Goal: Information Seeking & Learning: Compare options

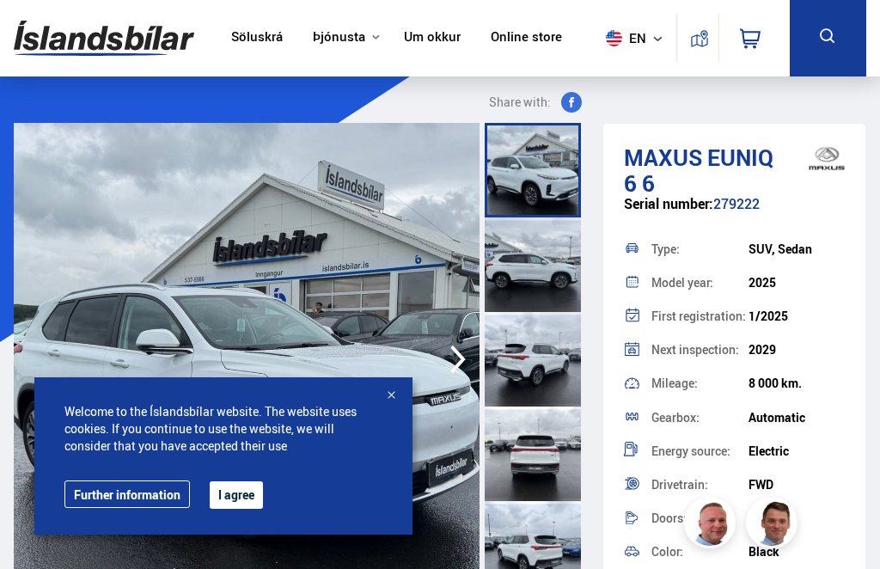
click at [242, 502] on button "I agree" at bounding box center [236, 494] width 53 height 27
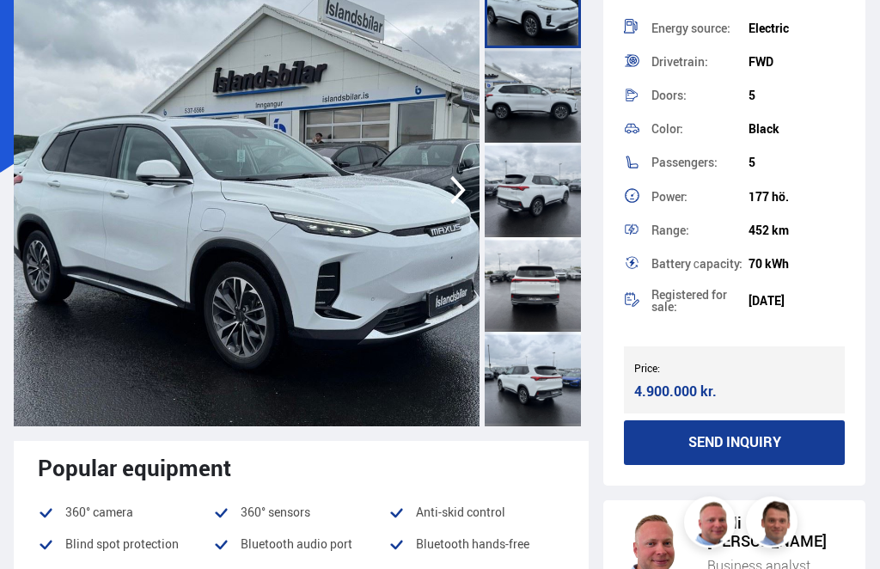
scroll to position [304, 0]
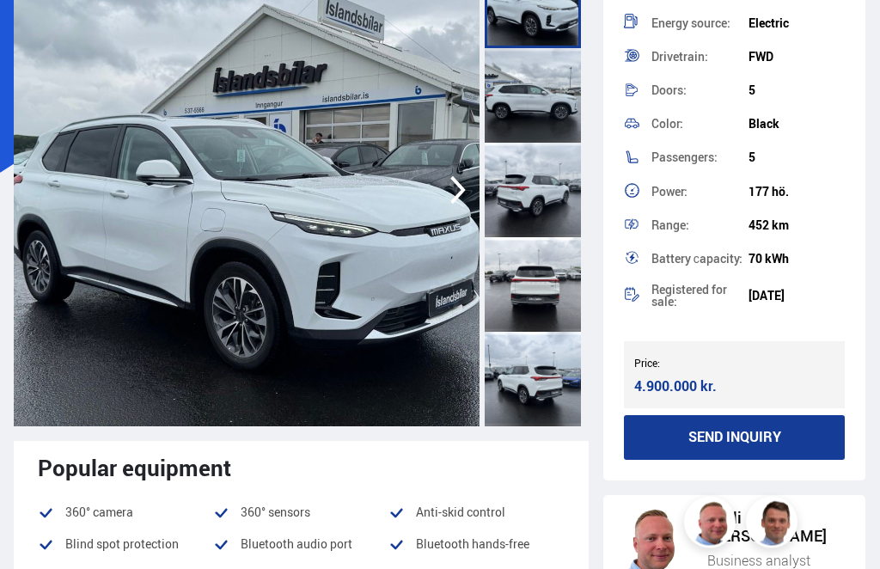
click at [685, 382] on div "4.900.000 kr." at bounding box center [681, 386] width 94 height 23
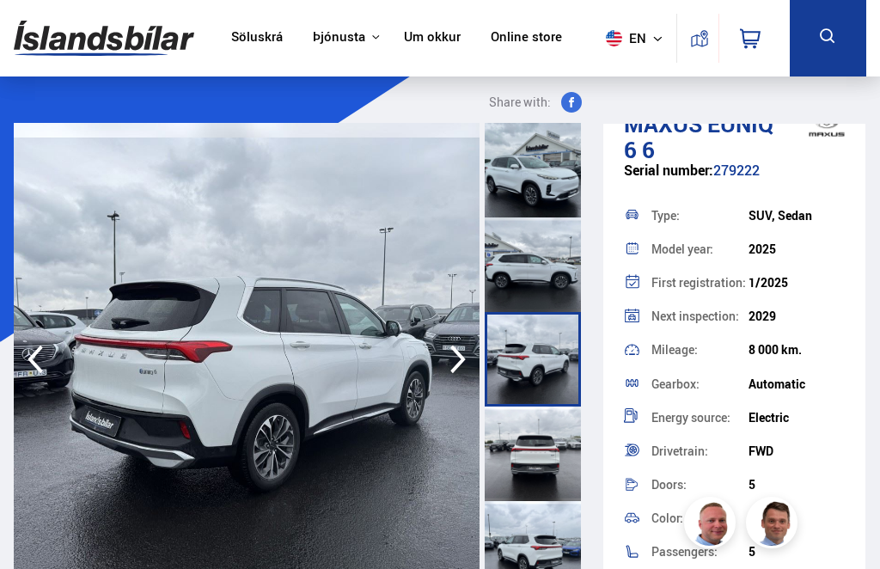
scroll to position [33, 0]
click at [239, 34] on link "Söluskrá" at bounding box center [257, 38] width 52 height 18
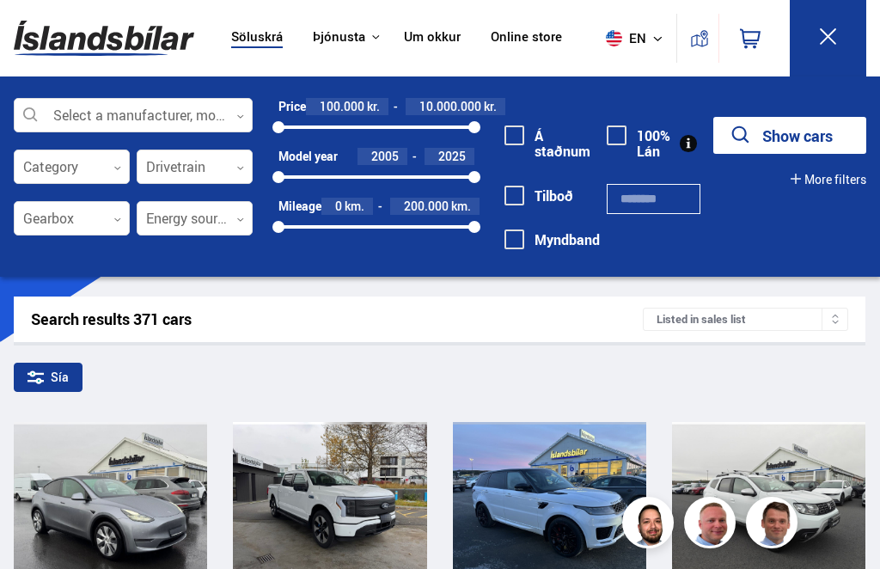
click at [226, 113] on div at bounding box center [133, 116] width 239 height 34
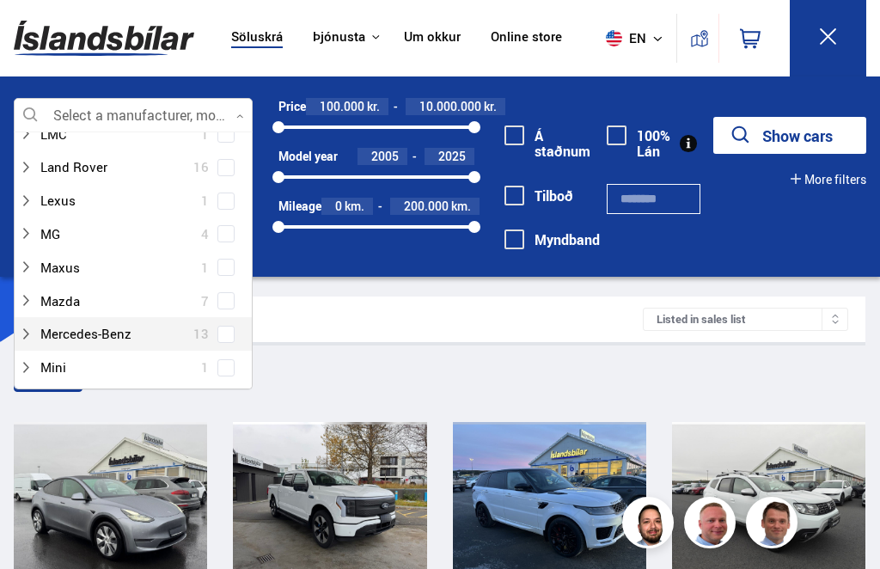
scroll to position [644, 0]
click at [107, 257] on div at bounding box center [116, 268] width 194 height 25
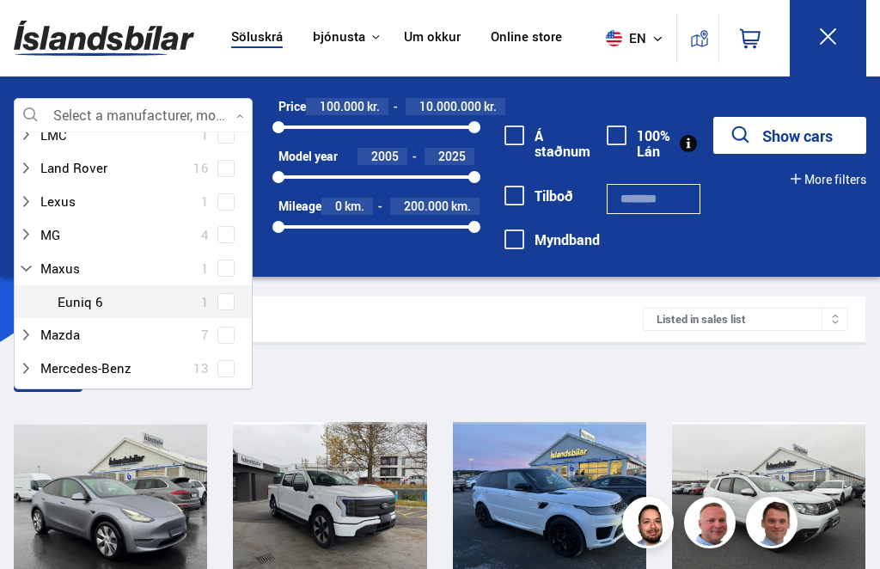
click at [95, 290] on div at bounding box center [150, 302] width 194 height 25
click at [772, 384] on div "Sía" at bounding box center [440, 381] width 852 height 36
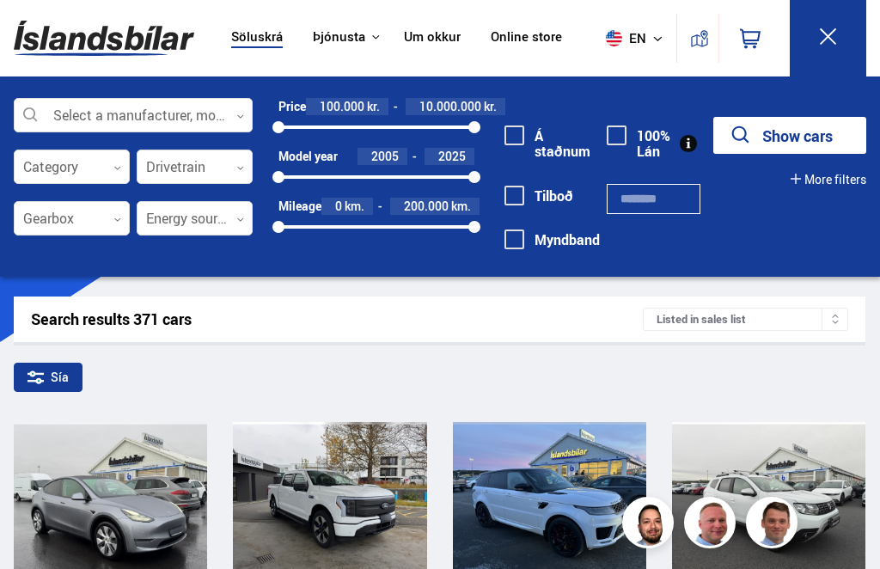
click at [214, 122] on div at bounding box center [133, 116] width 239 height 34
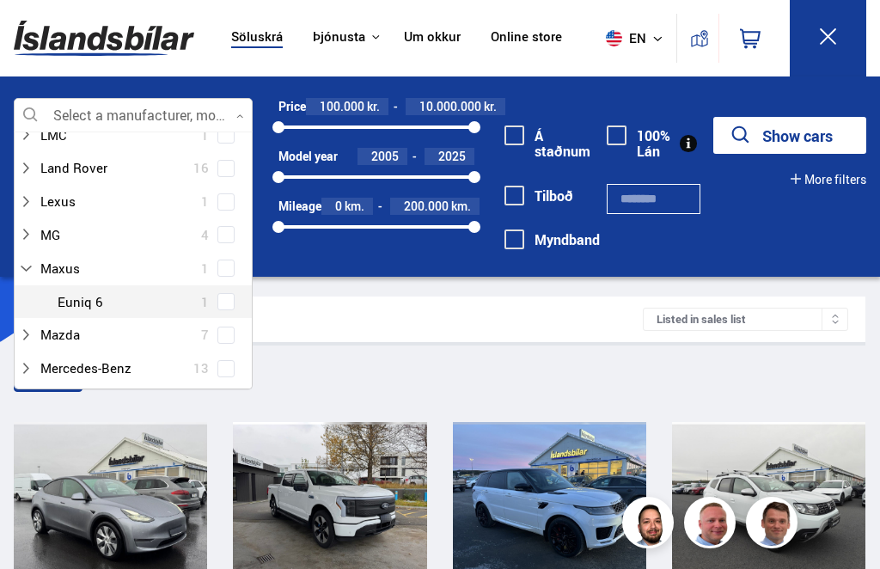
scroll to position [256, 237]
click at [233, 292] on div "Maxus 1 [PERSON_NAME] 6 1" at bounding box center [133, 285] width 237 height 67
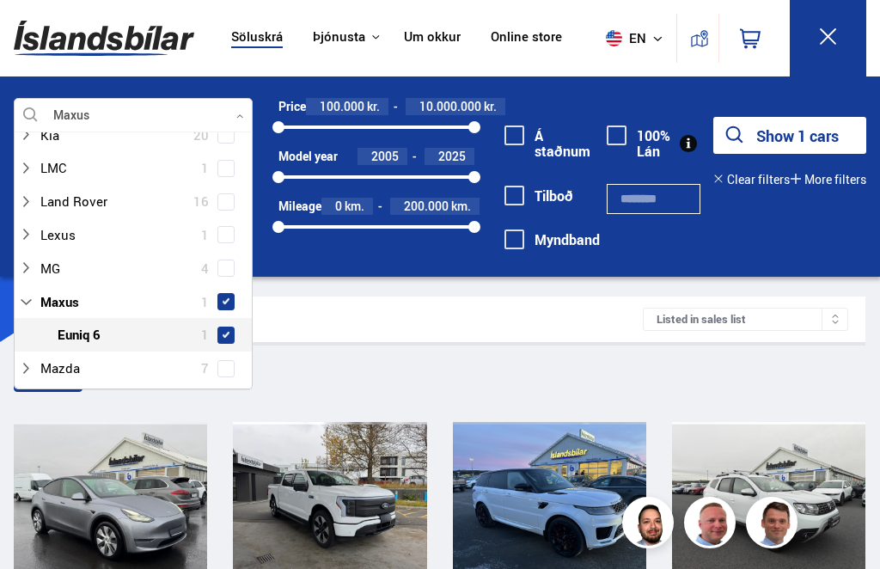
click at [554, 307] on div "Search results 371 cars Listed in sales list" at bounding box center [440, 319] width 852 height 46
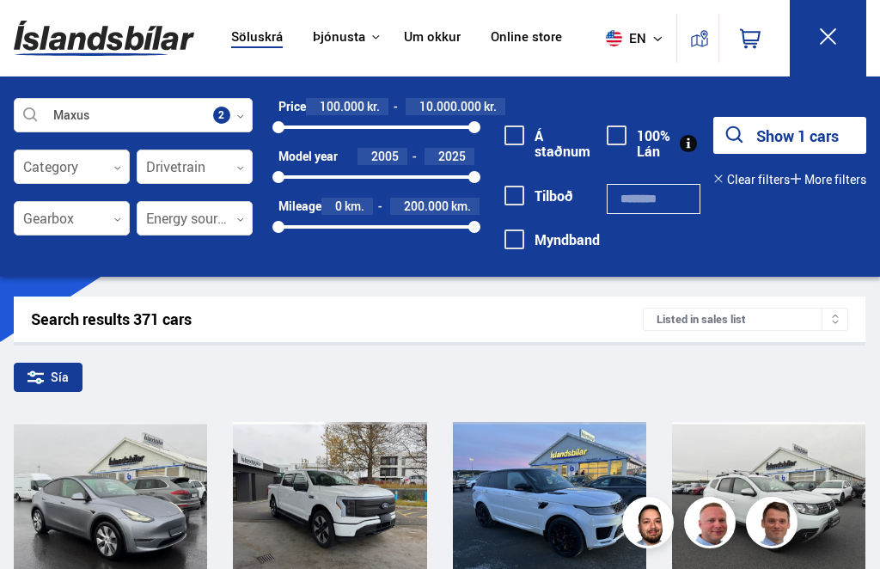
click at [846, 312] on div at bounding box center [834, 318] width 27 height 21
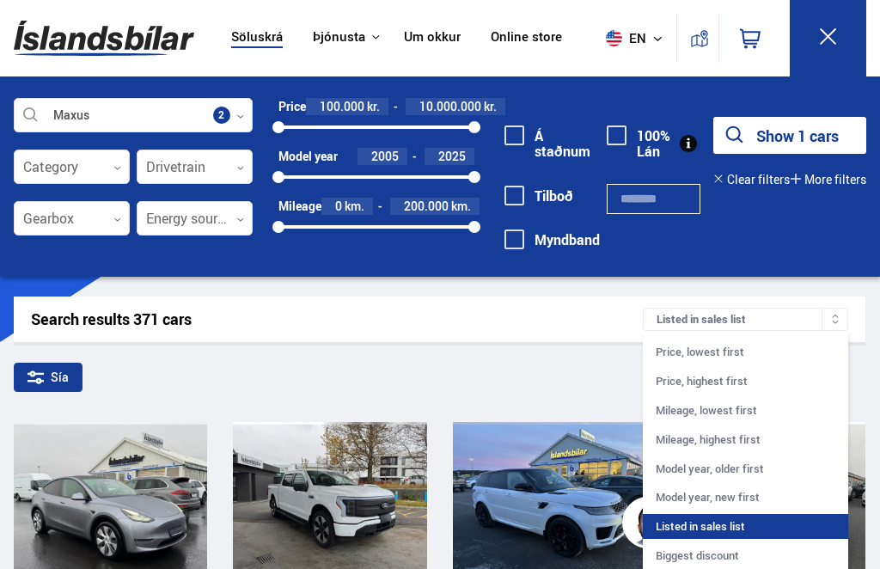
click at [737, 351] on div "Price, lowest first" at bounding box center [745, 351] width 205 height 25
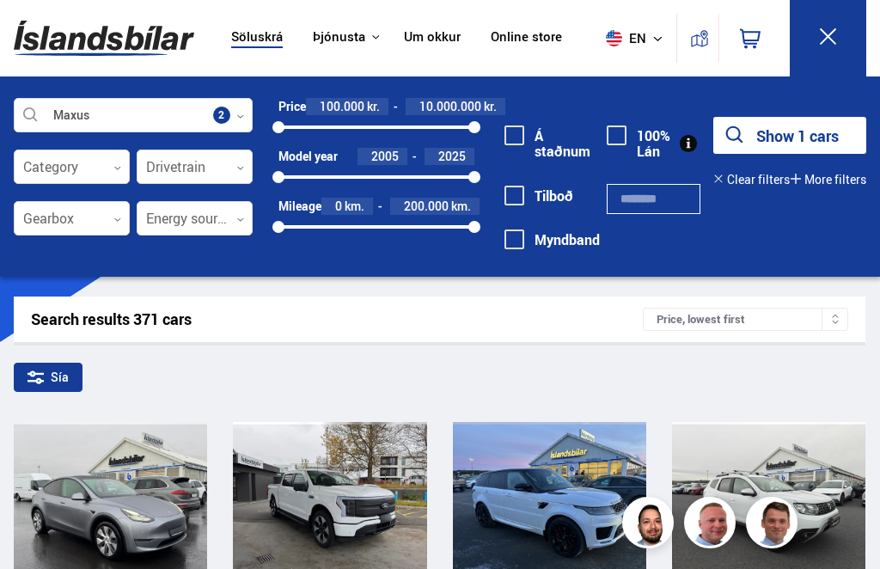
click at [833, 34] on icon at bounding box center [827, 36] width 21 height 21
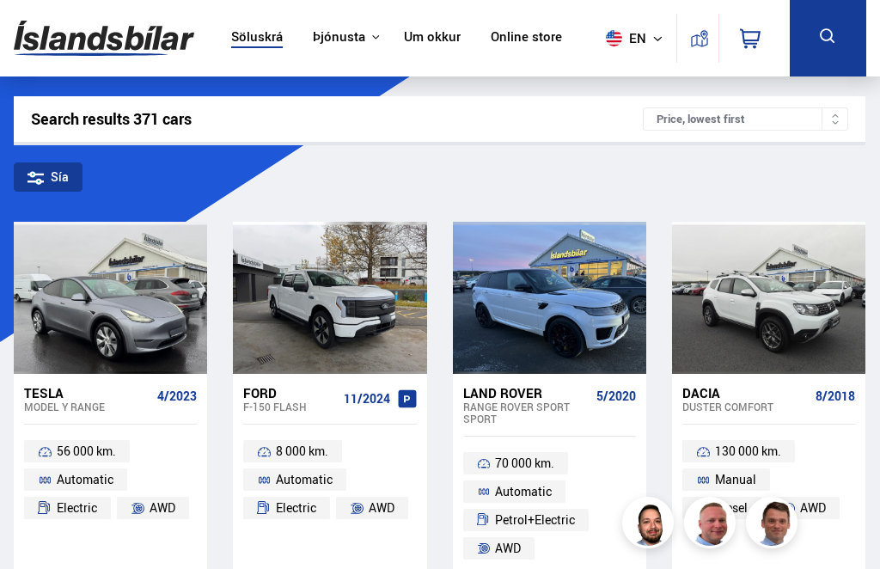
click at [830, 30] on icon at bounding box center [827, 36] width 21 height 21
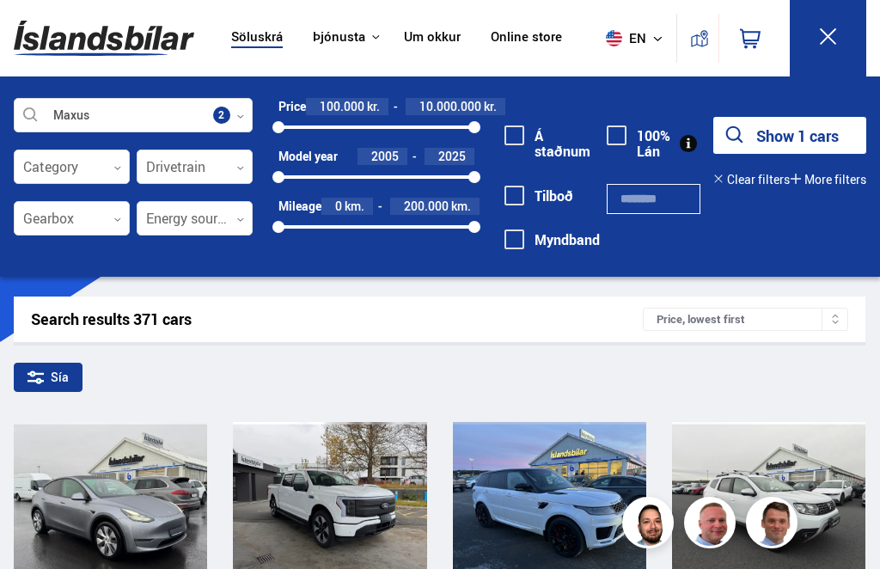
click at [843, 34] on button at bounding box center [828, 38] width 76 height 76
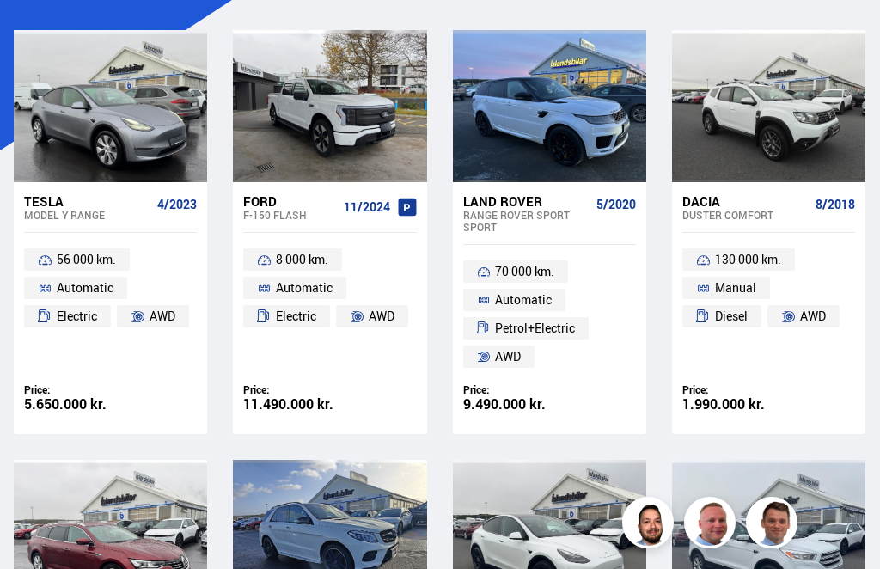
scroll to position [0, 0]
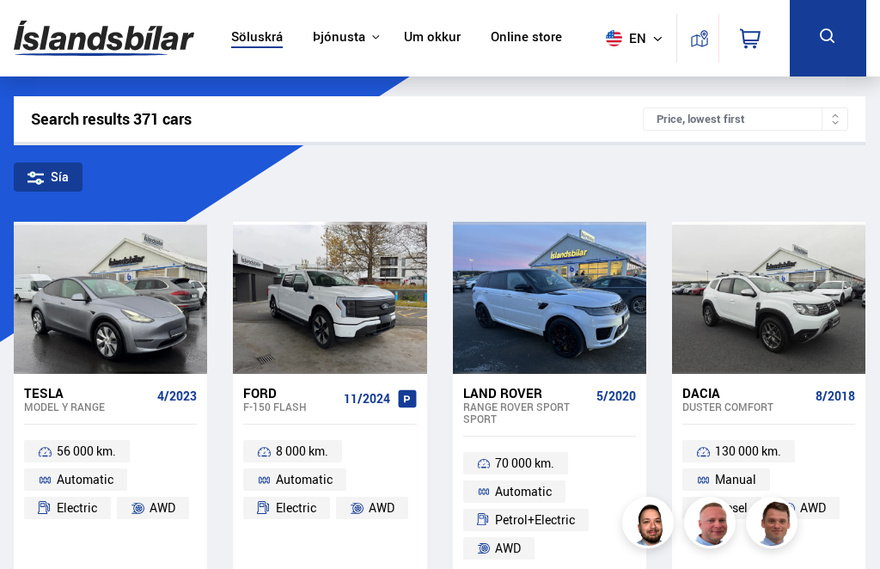
click at [838, 121] on icon at bounding box center [835, 123] width 9 height 9
click at [254, 131] on div "Search results 371 cars Price, lowest first" at bounding box center [440, 119] width 852 height 46
click at [251, 39] on link "Söluskrá" at bounding box center [257, 38] width 52 height 18
